Goal: Task Accomplishment & Management: Use online tool/utility

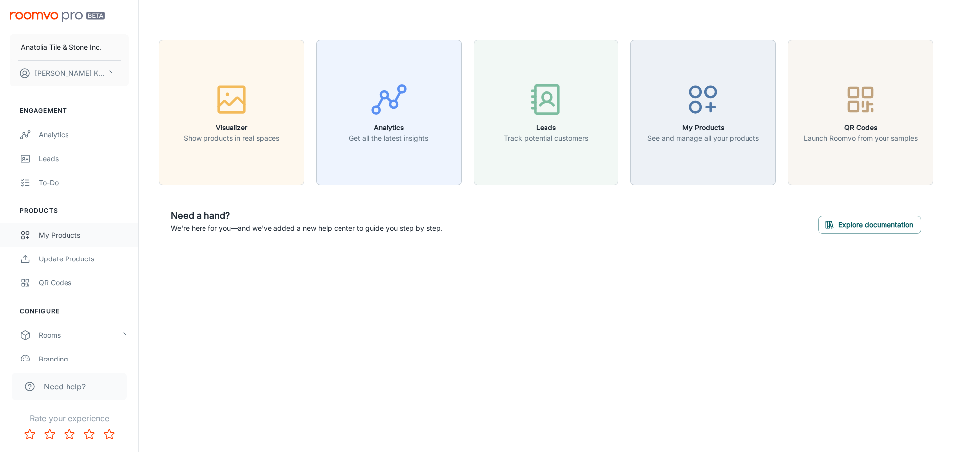
click at [78, 237] on div "My Products" at bounding box center [84, 235] width 90 height 11
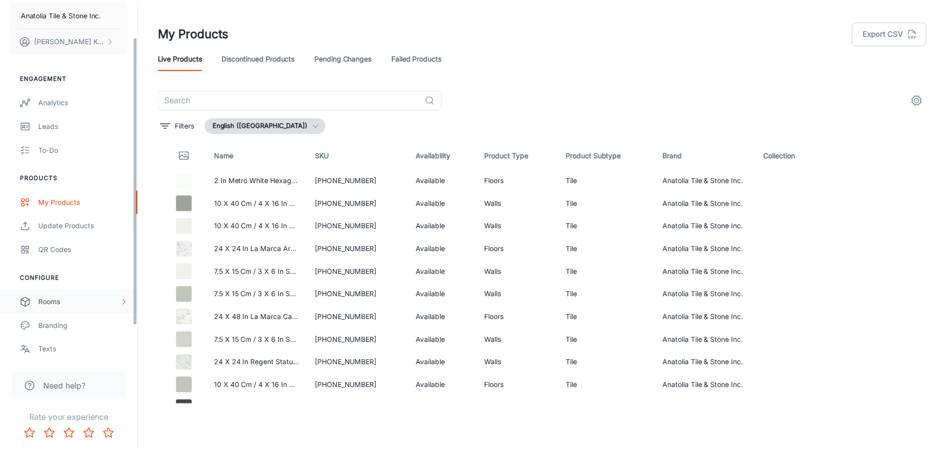
scroll to position [50, 0]
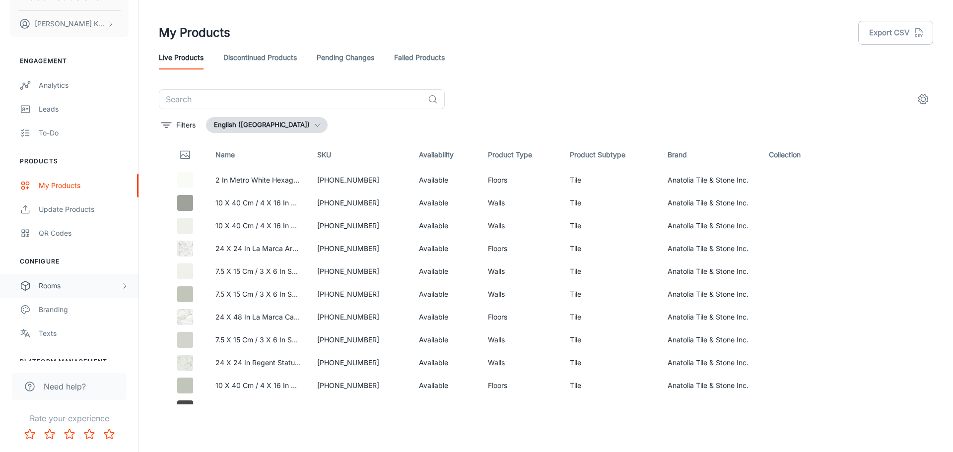
click at [64, 285] on div "Rooms" at bounding box center [80, 285] width 82 height 11
click at [65, 314] on div "My Rooms" at bounding box center [84, 309] width 90 height 11
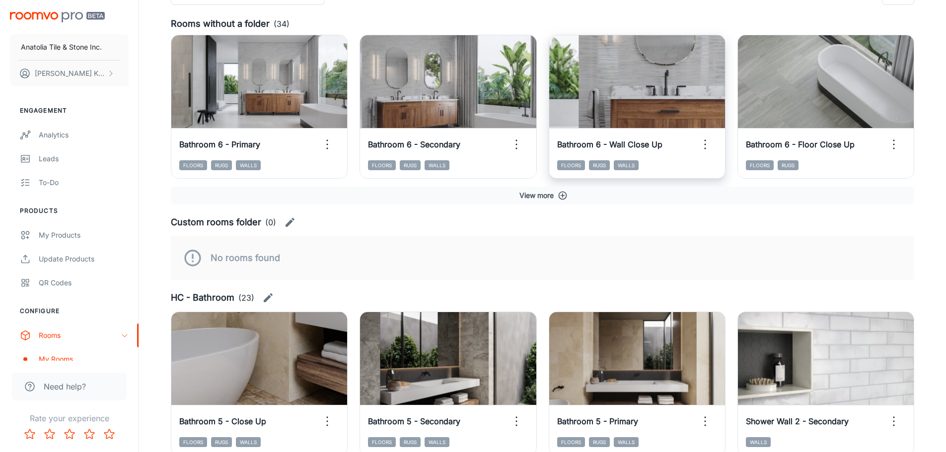
scroll to position [50, 0]
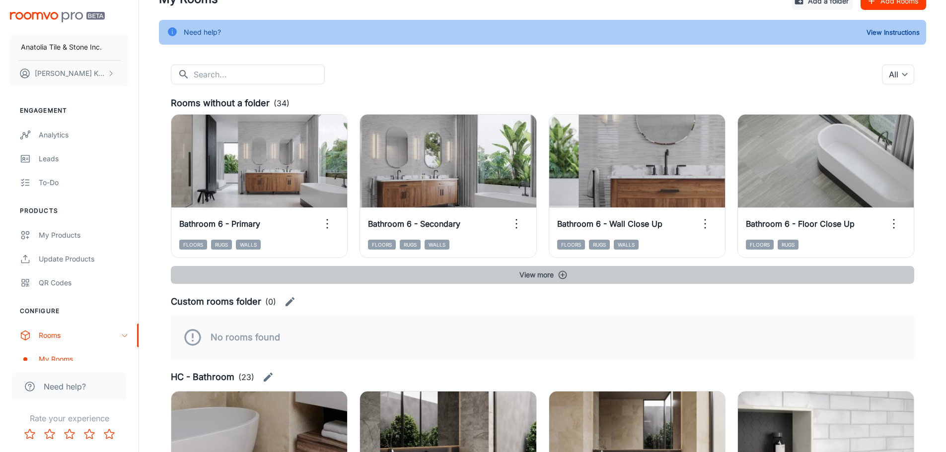
click at [557, 273] on button "View more" at bounding box center [542, 275] width 743 height 18
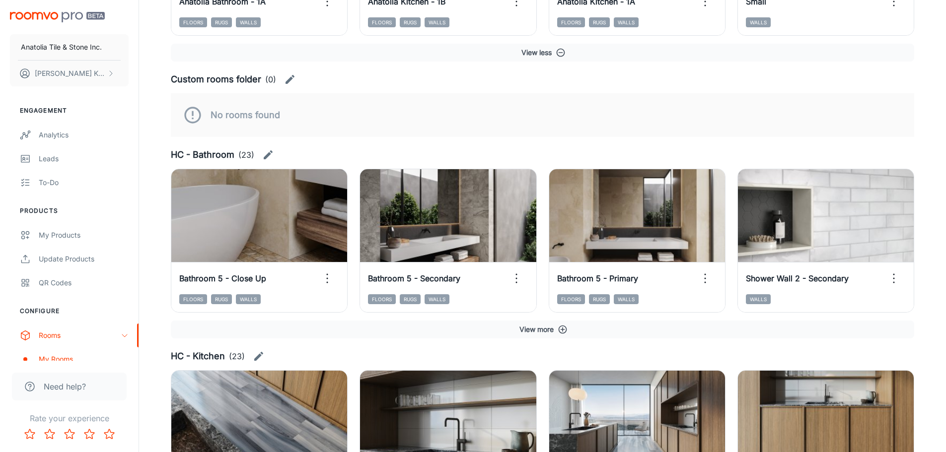
scroll to position [1440, 0]
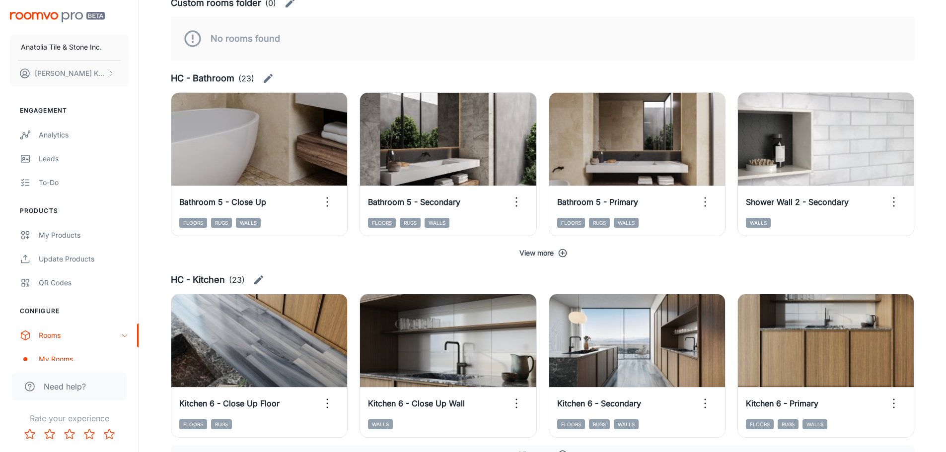
click at [568, 253] on button "View more" at bounding box center [542, 253] width 743 height 18
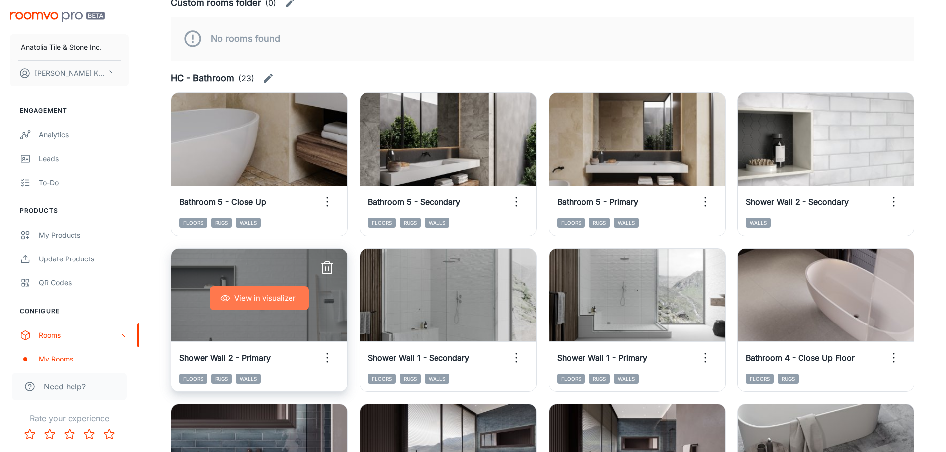
click at [264, 286] on button "View in visualizer" at bounding box center [258, 298] width 99 height 24
